Goal: Book appointment/travel/reservation

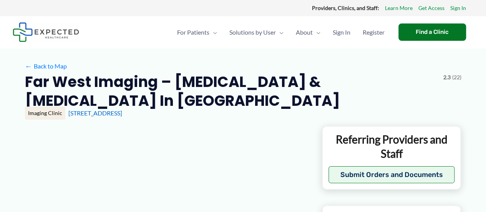
type input "**********"
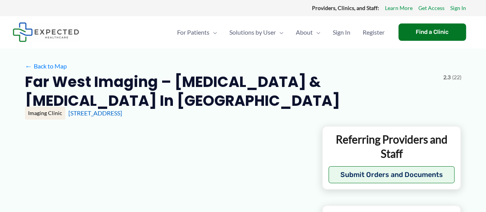
type input "**********"
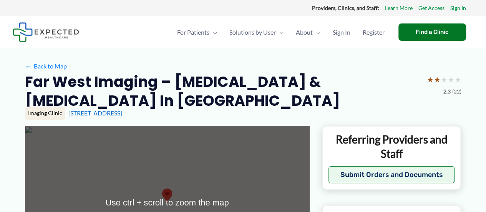
scroll to position [19, 0]
